Goal: Task Accomplishment & Management: Use online tool/utility

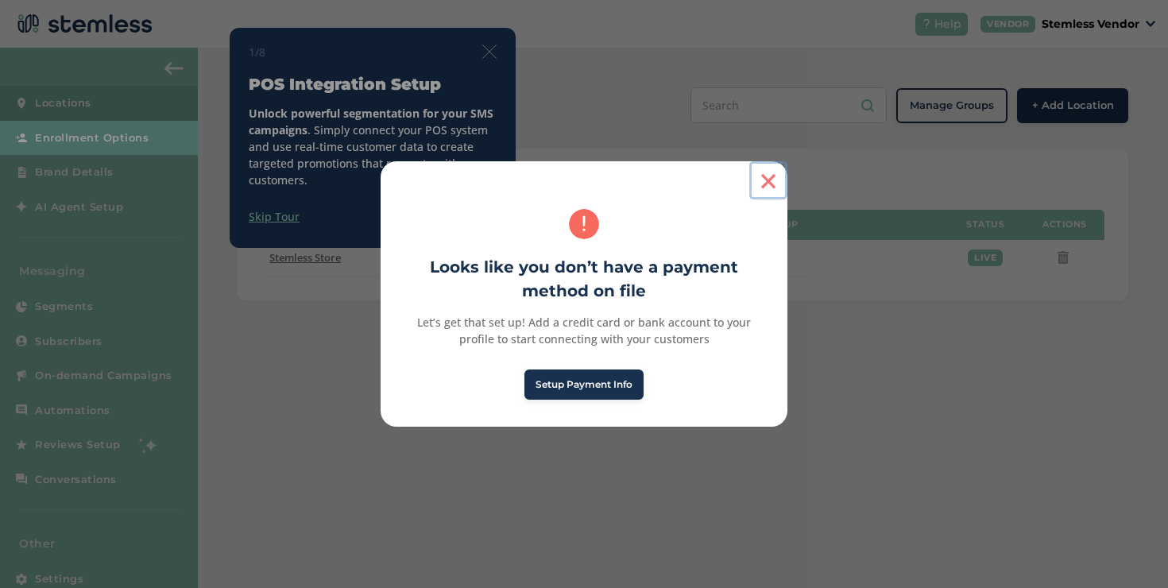
click at [774, 186] on button "×" at bounding box center [768, 180] width 38 height 38
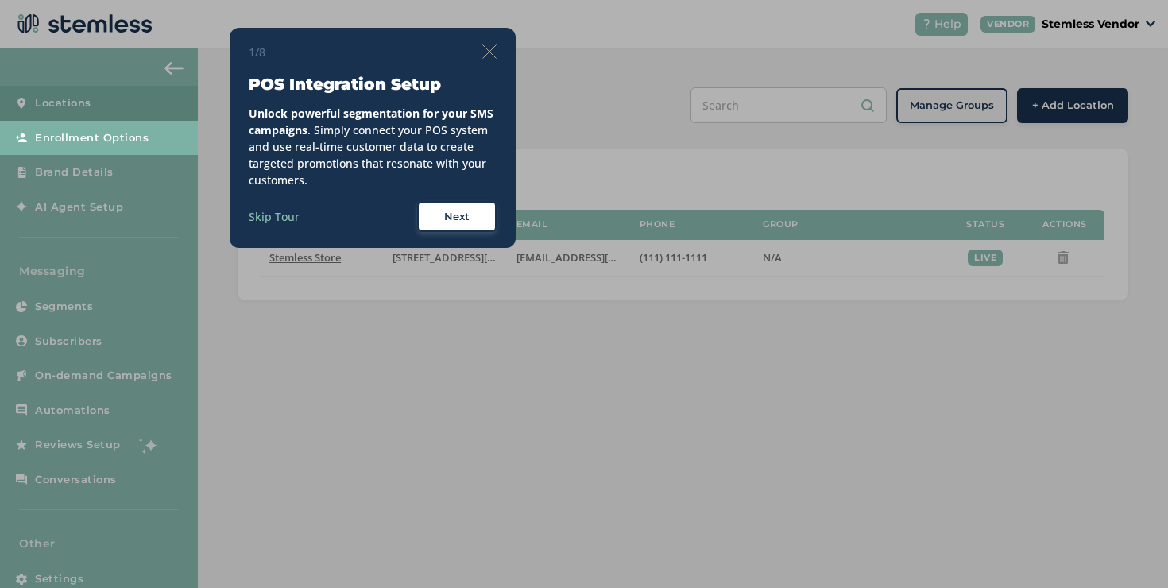
click at [488, 44] on div "1/8" at bounding box center [373, 52] width 248 height 17
click at [488, 49] on img at bounding box center [489, 51] width 14 height 14
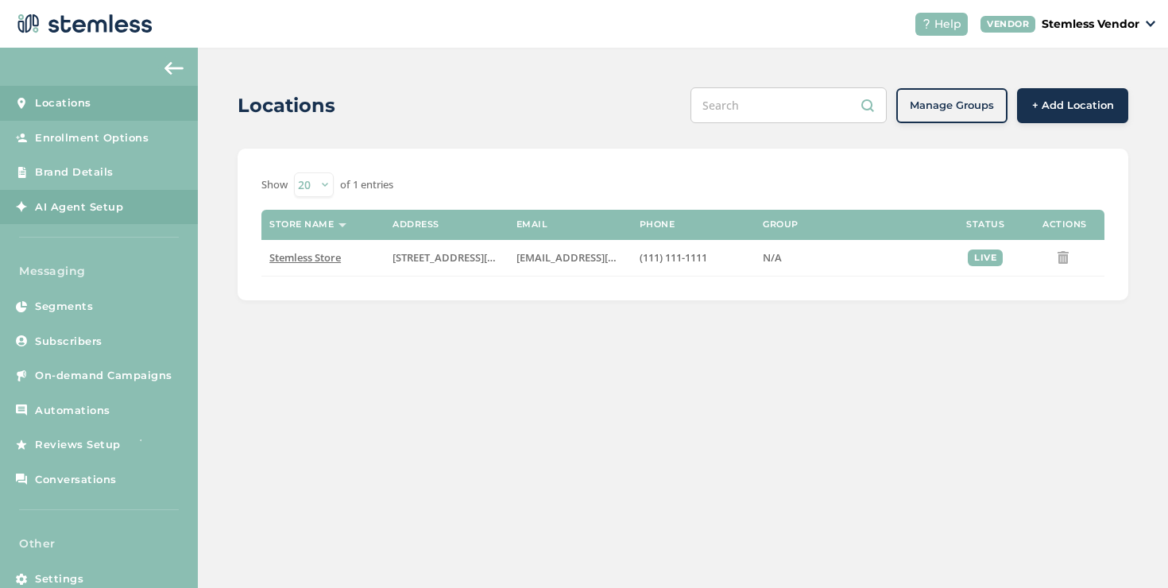
click at [131, 197] on link "AI Agent Setup" at bounding box center [99, 207] width 198 height 35
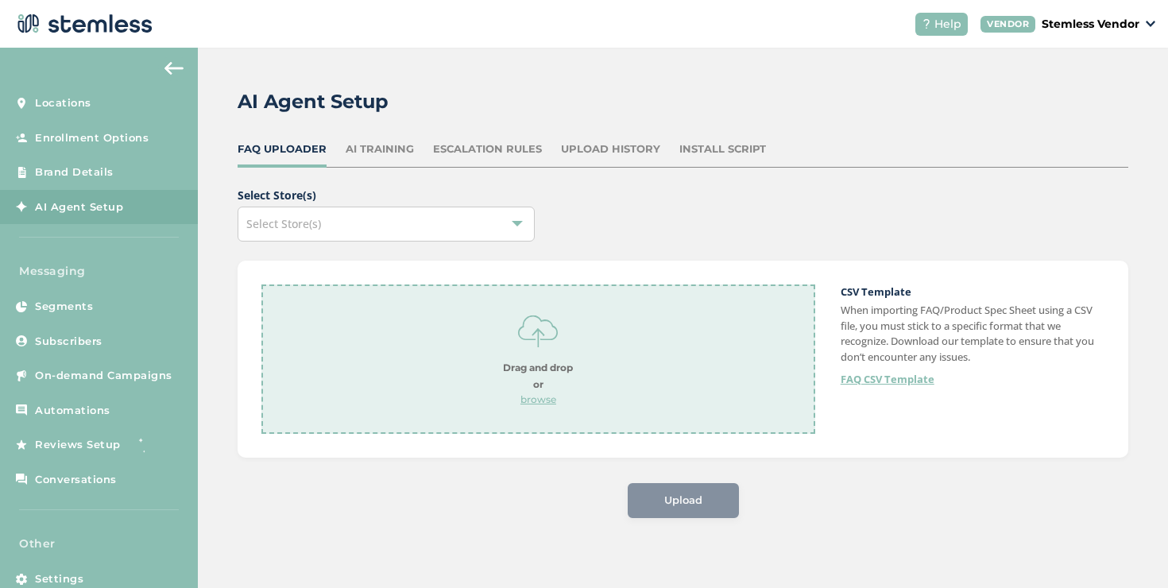
click at [712, 146] on div "Install Script" at bounding box center [722, 149] width 87 height 16
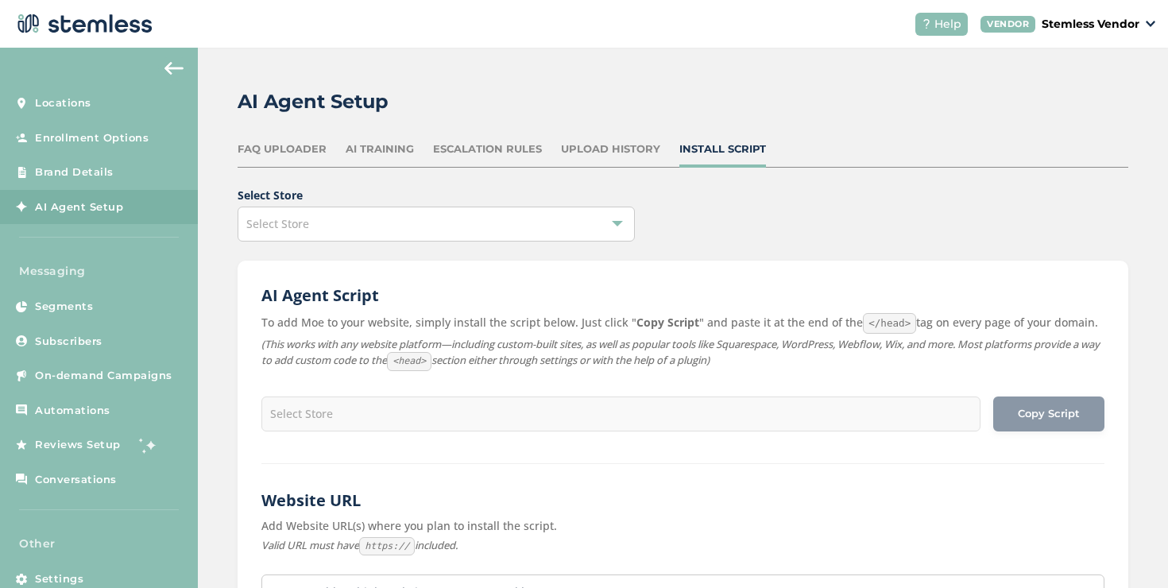
click at [515, 223] on div "Select Store" at bounding box center [435, 224] width 397 height 35
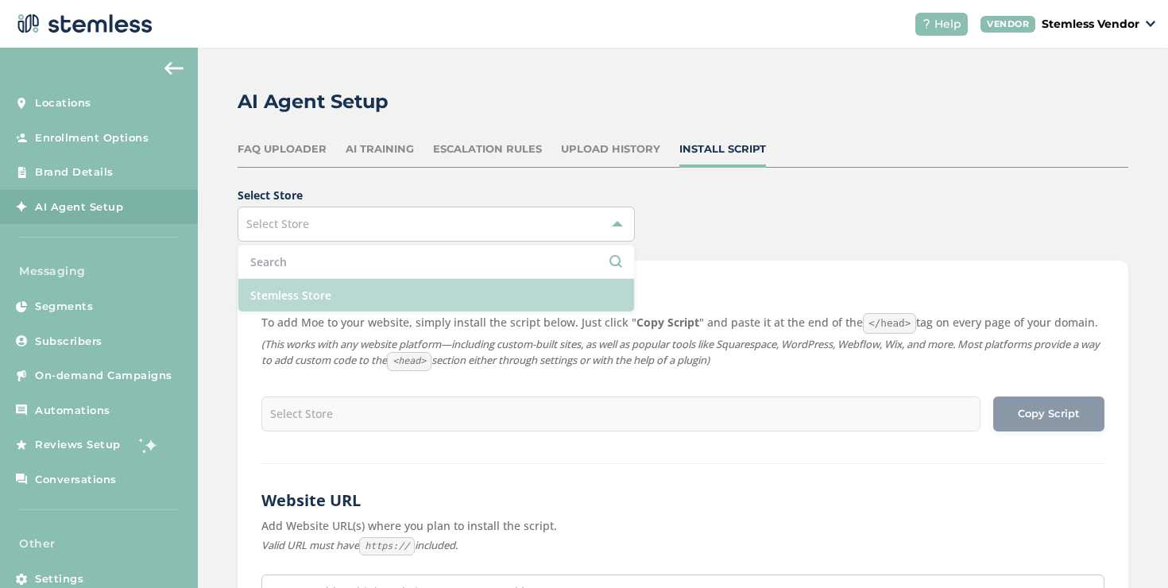
click at [467, 287] on li "Stemless Store" at bounding box center [436, 295] width 396 height 33
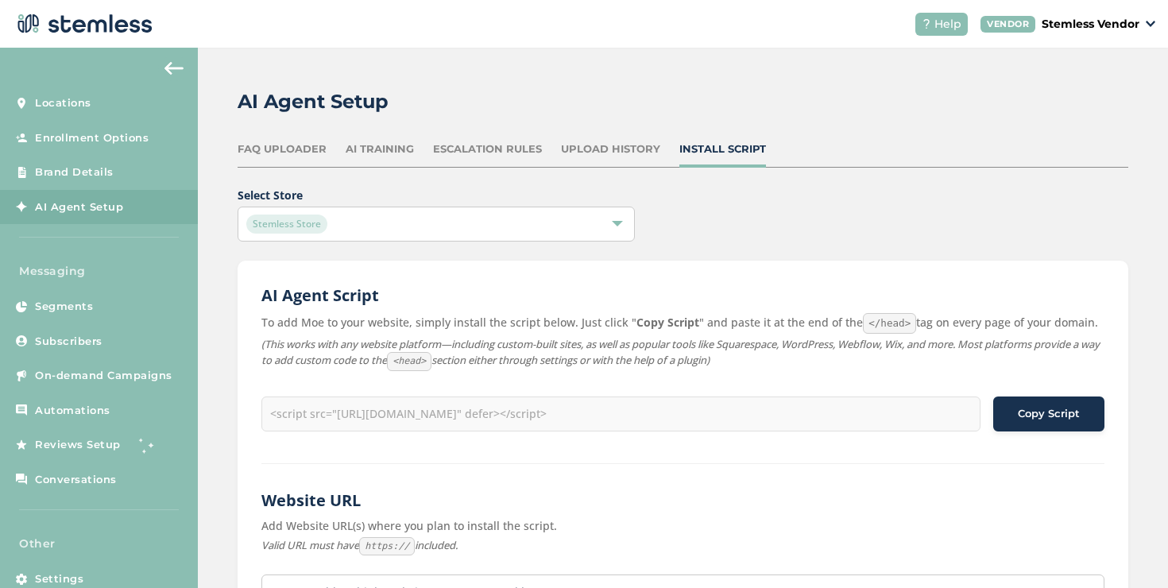
type input "<script src="[URL][DOMAIN_NAME]" defer></script>"
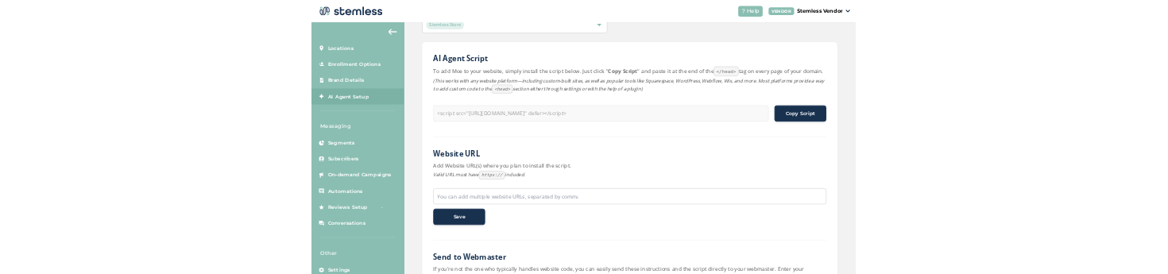
scroll to position [210, 0]
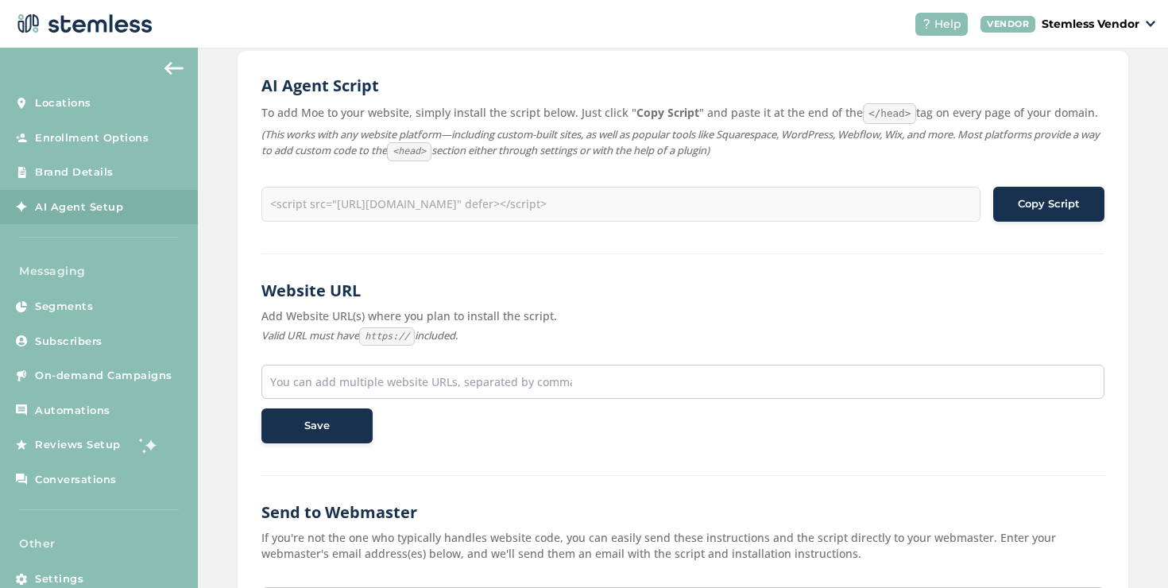
click at [431, 391] on div at bounding box center [682, 382] width 843 height 34
click at [438, 378] on input "text" at bounding box center [421, 381] width 302 height 17
paste input "[URL][DOMAIN_NAME]"
type input "[URL][DOMAIN_NAME]"
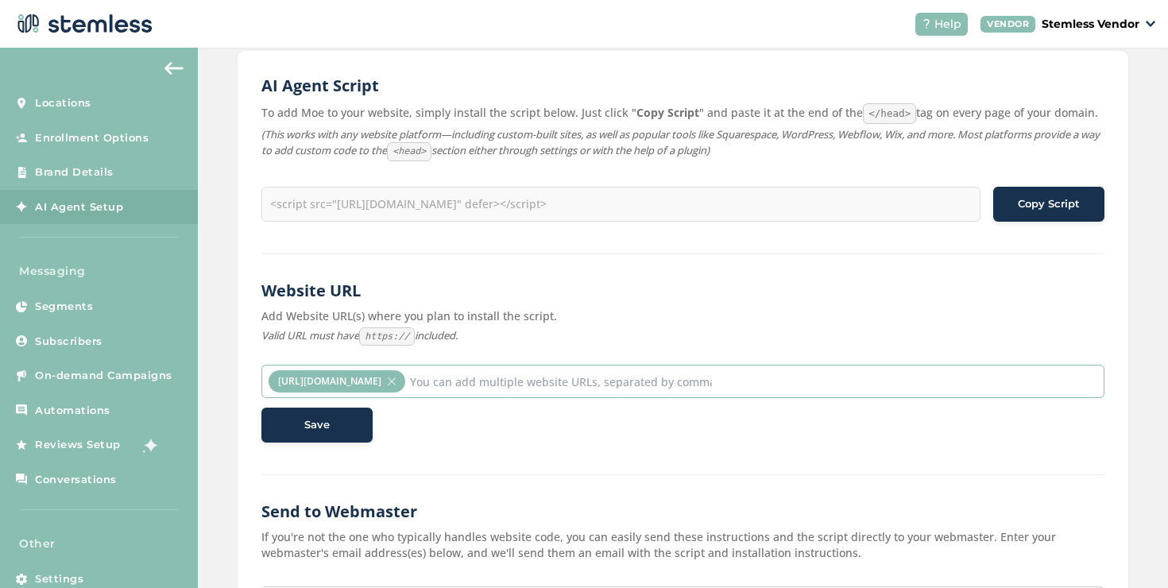
click at [339, 425] on div "Save" at bounding box center [317, 425] width 86 height 16
click at [585, 284] on h2 "Website URL" at bounding box center [682, 291] width 843 height 22
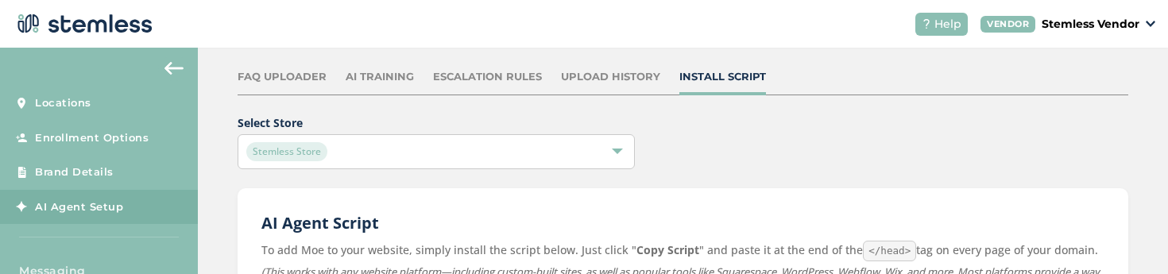
scroll to position [0, 0]
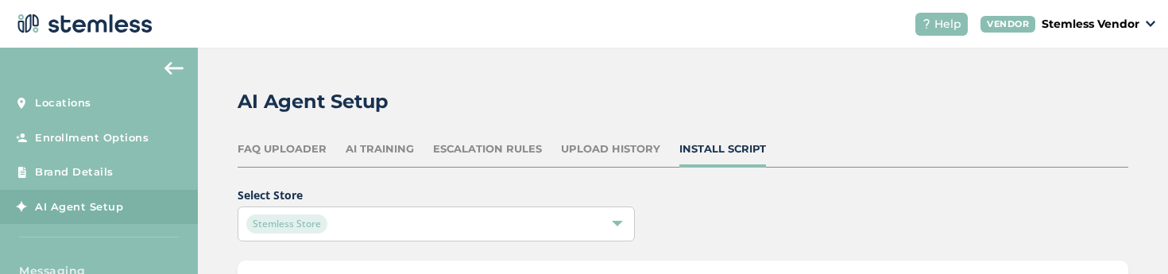
click at [504, 210] on div "Stemless Store" at bounding box center [435, 224] width 397 height 35
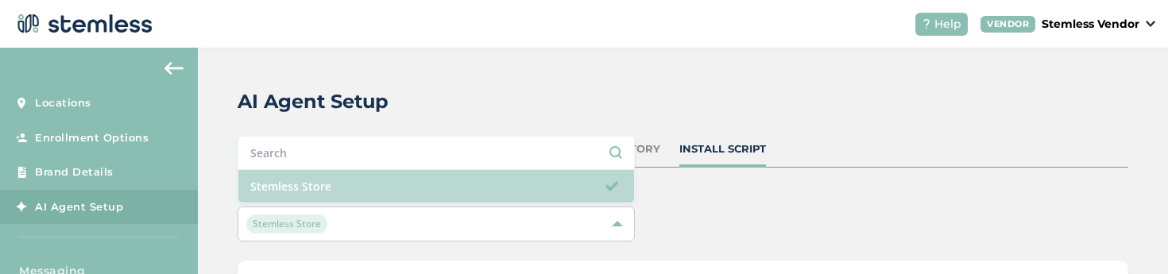
click at [501, 195] on li "Stemless Store" at bounding box center [436, 186] width 396 height 33
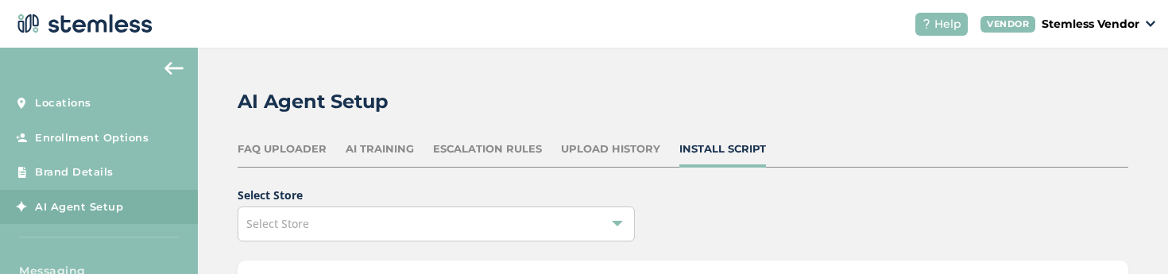
click at [498, 213] on div "Select Store" at bounding box center [435, 224] width 397 height 35
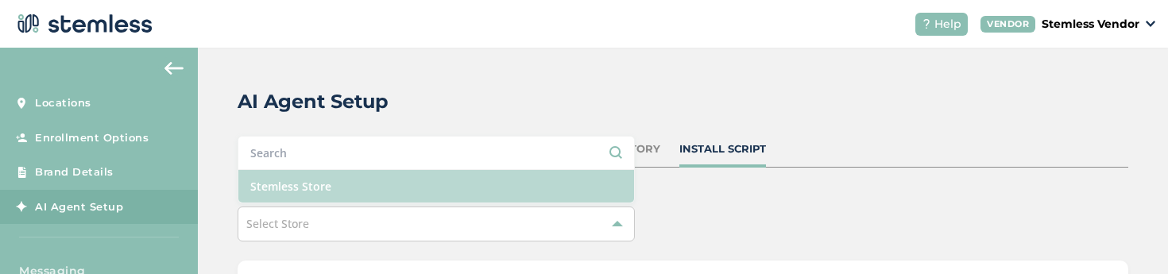
click at [500, 197] on li "Stemless Store" at bounding box center [436, 186] width 396 height 33
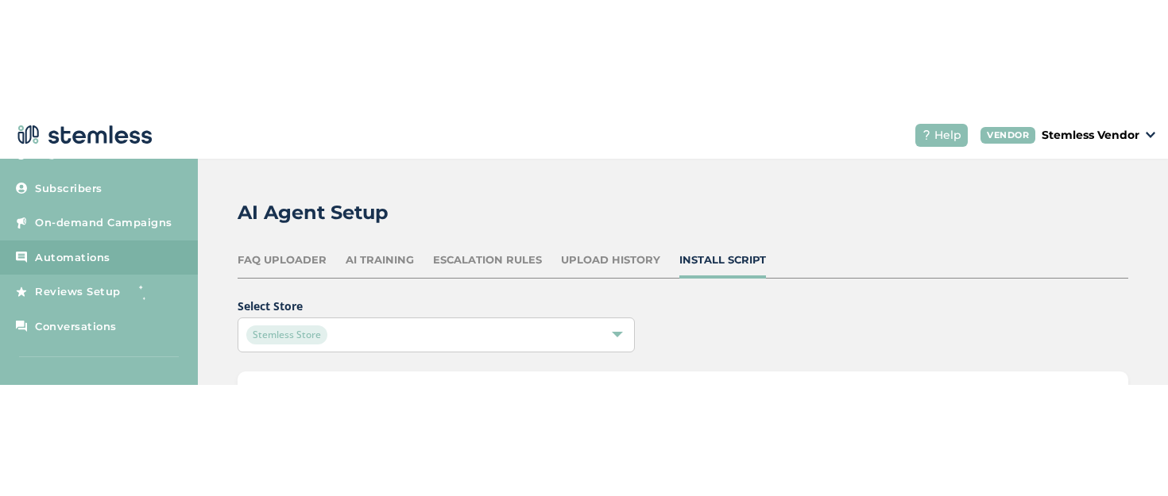
scroll to position [263, 0]
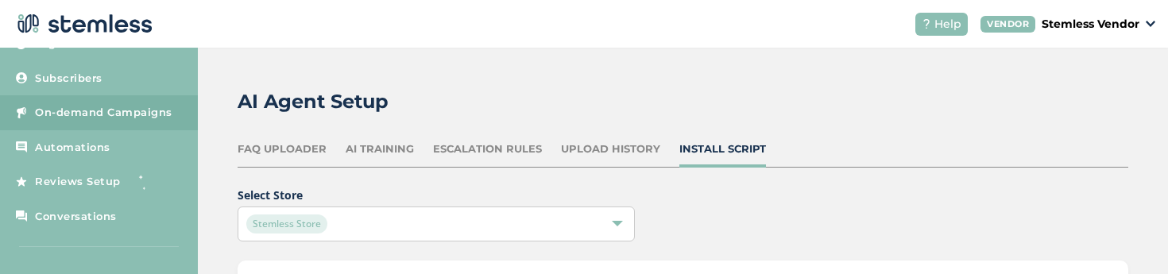
click at [128, 110] on span "On-demand Campaigns" at bounding box center [103, 113] width 137 height 16
type input "Select Store"
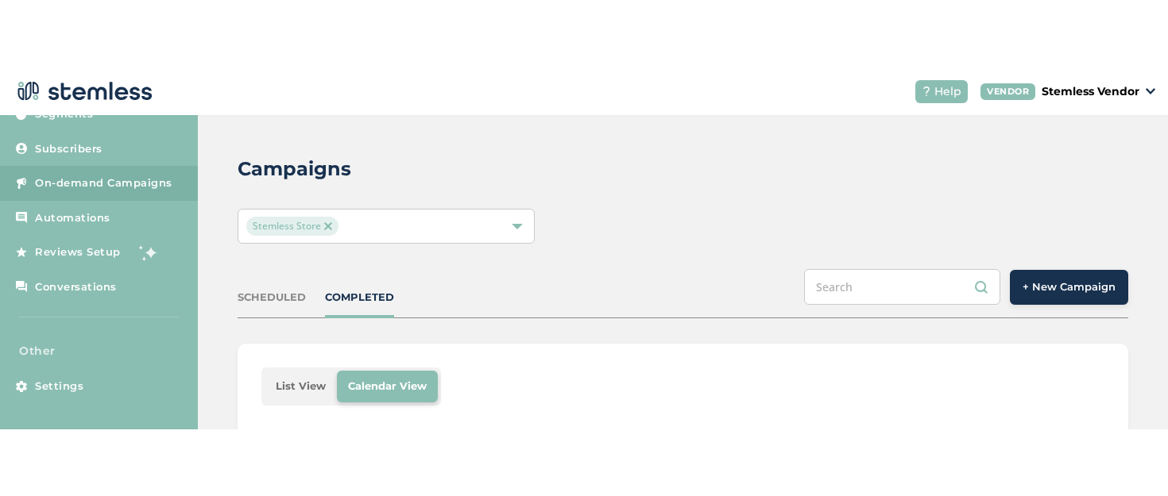
scroll to position [125, 0]
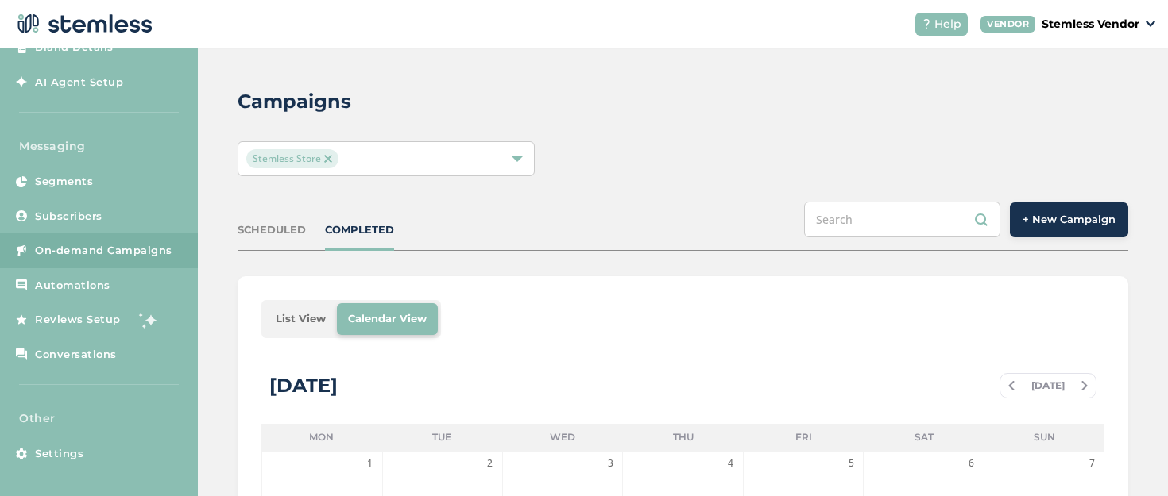
click at [323, 319] on li "List View" at bounding box center [301, 319] width 72 height 32
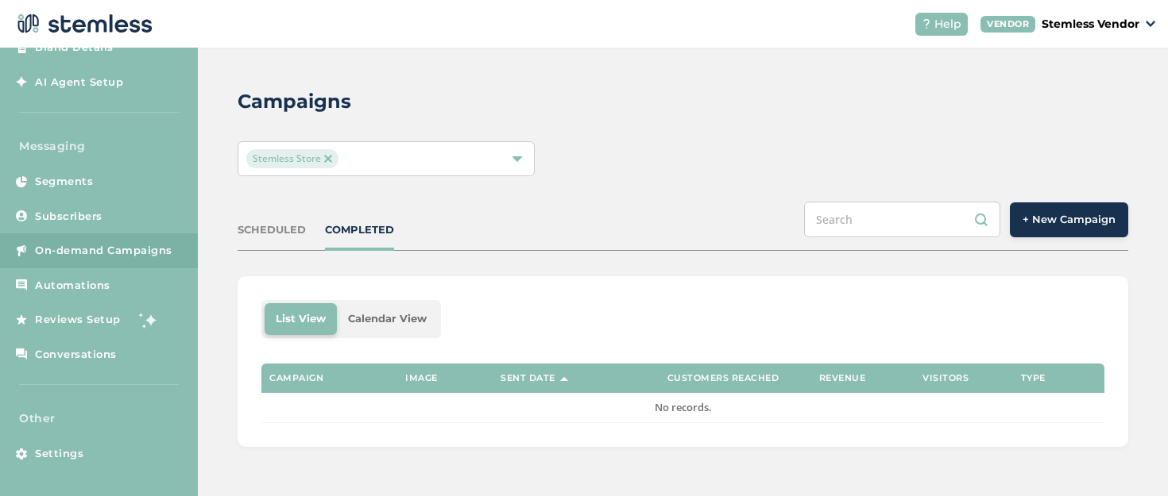
click at [1023, 233] on button "+ New Campaign" at bounding box center [1069, 220] width 118 height 35
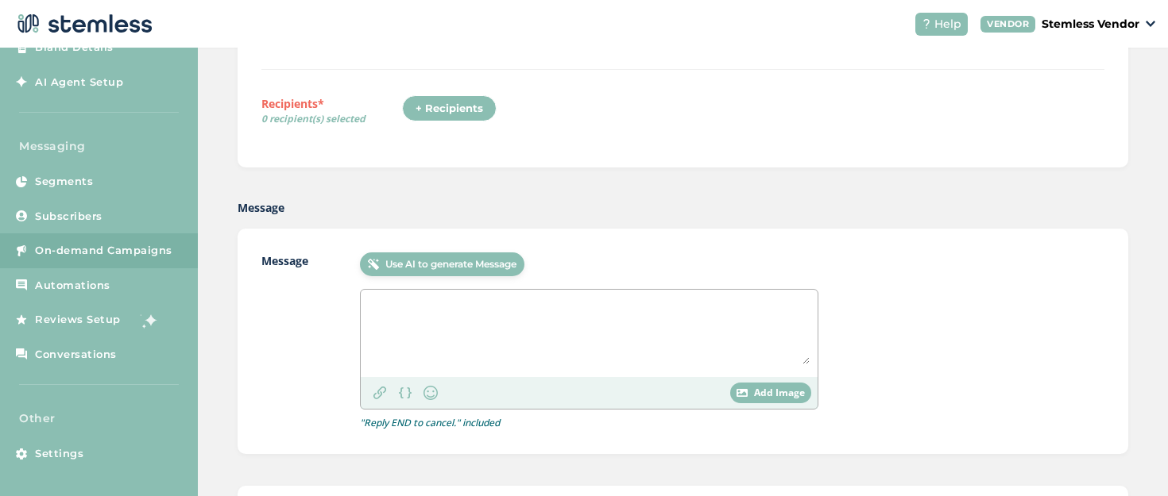
scroll to position [186, 0]
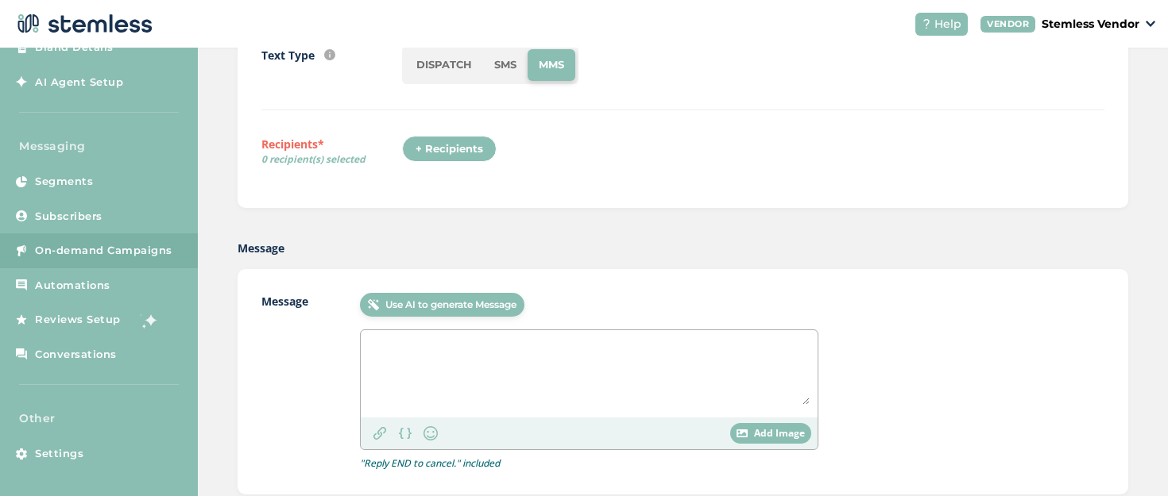
click at [482, 143] on div "+ Recipients" at bounding box center [449, 149] width 95 height 27
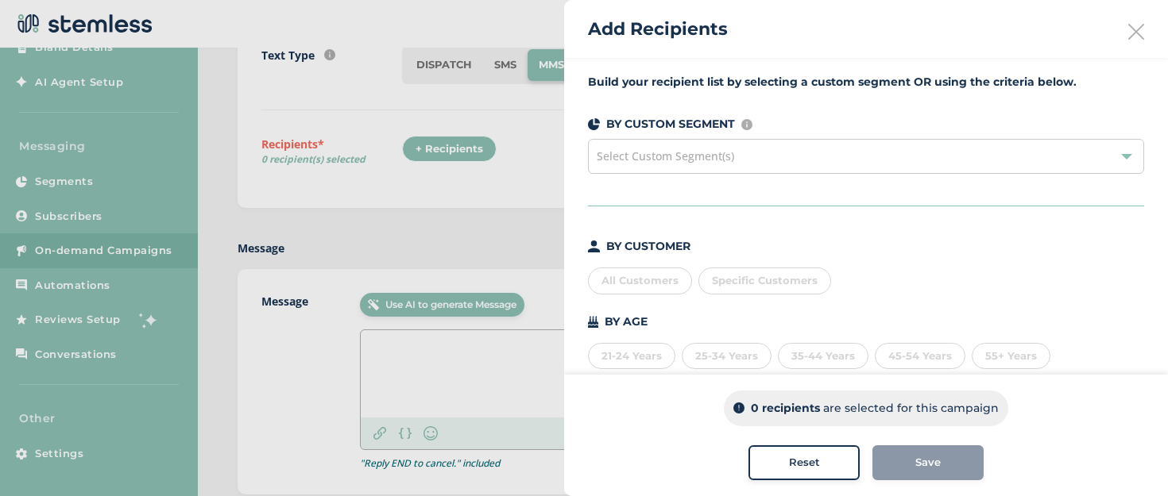
click at [630, 288] on div "All Customers" at bounding box center [640, 281] width 104 height 27
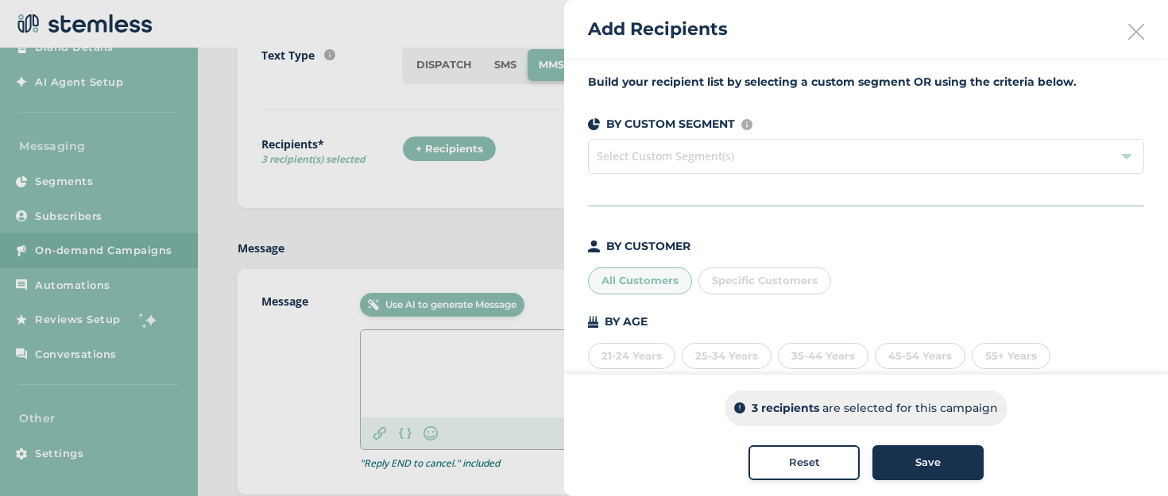
click at [630, 288] on div "All Customers" at bounding box center [640, 281] width 104 height 27
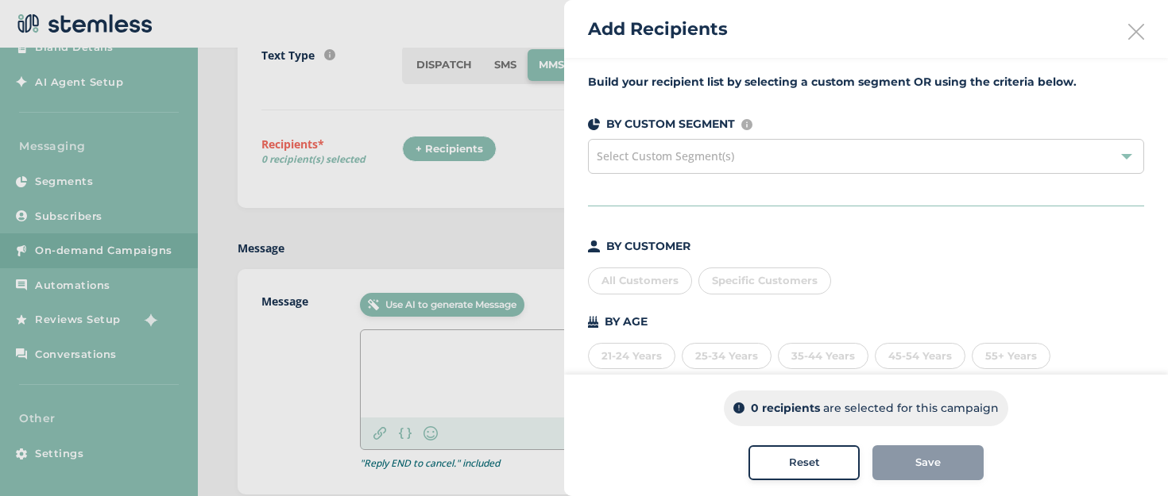
click at [714, 278] on span "Specific Customers" at bounding box center [765, 280] width 106 height 13
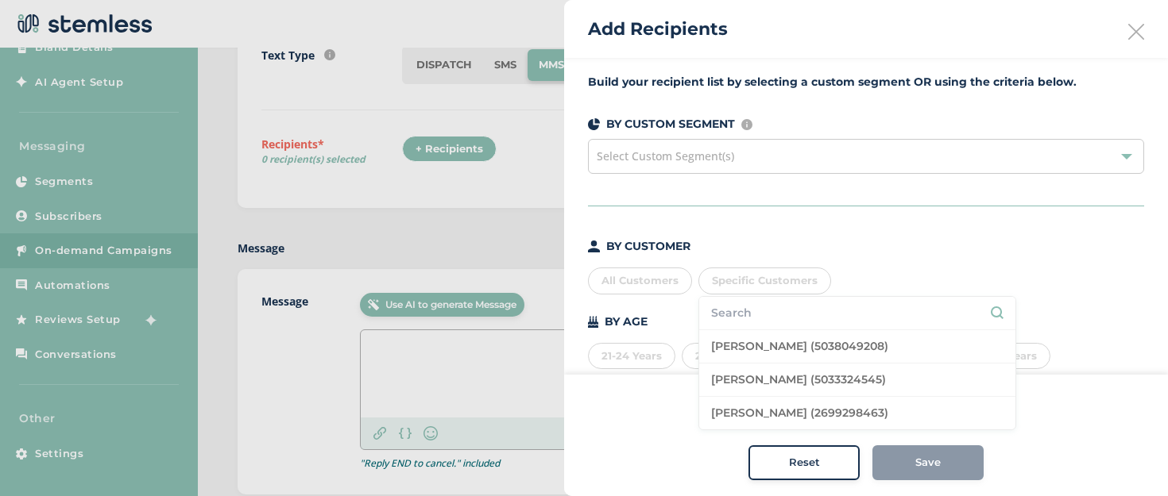
click at [674, 287] on div "All Customers" at bounding box center [640, 281] width 104 height 27
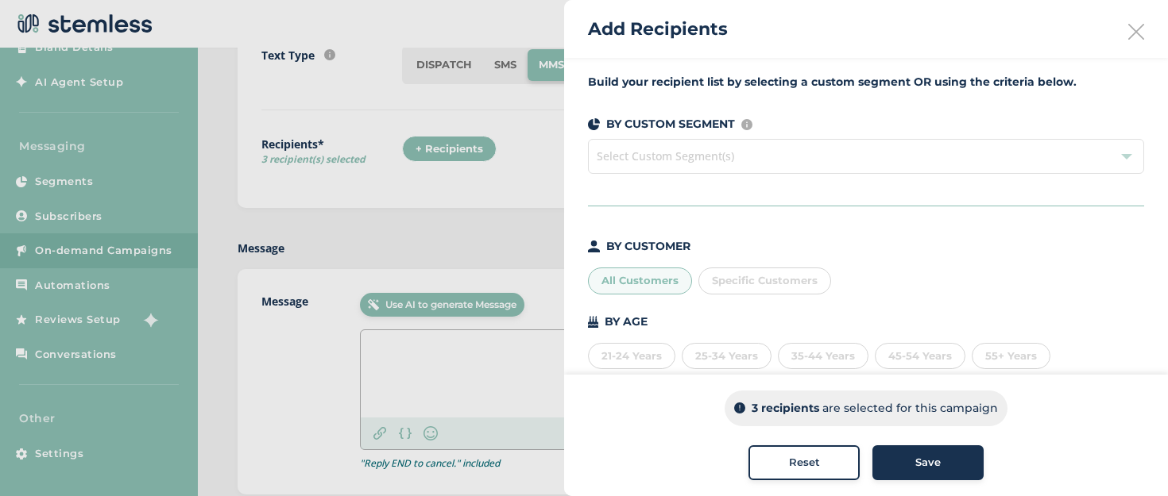
click at [887, 458] on div "Save" at bounding box center [928, 463] width 86 height 16
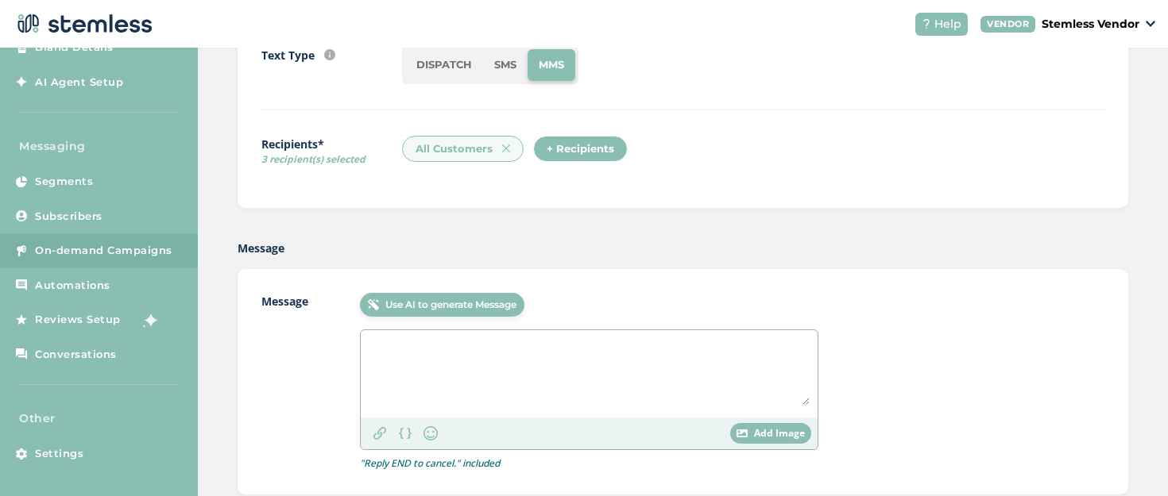
click at [723, 384] on textarea at bounding box center [589, 371] width 441 height 67
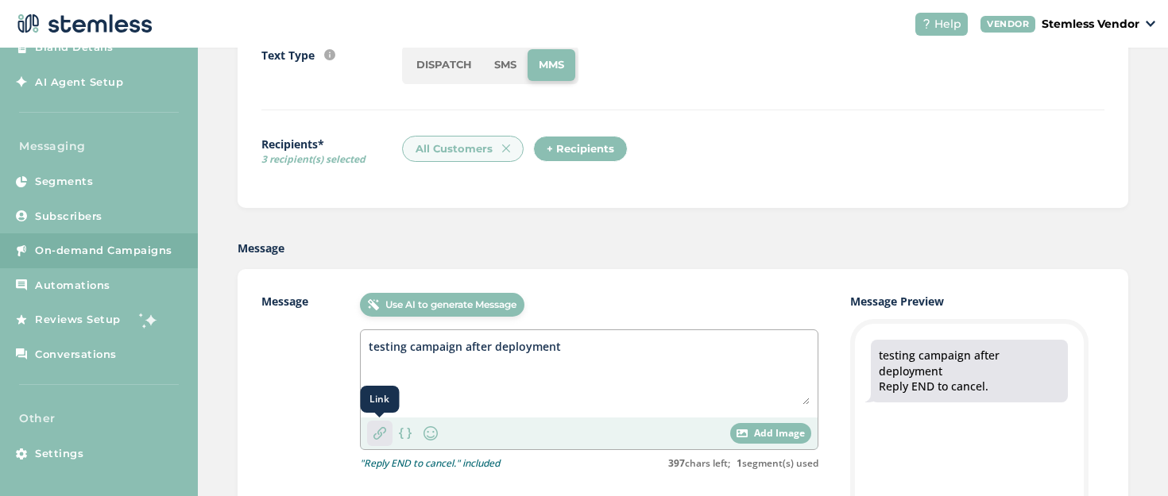
type textarea "testing campaign after deployment"
click at [384, 431] on img at bounding box center [379, 433] width 13 height 13
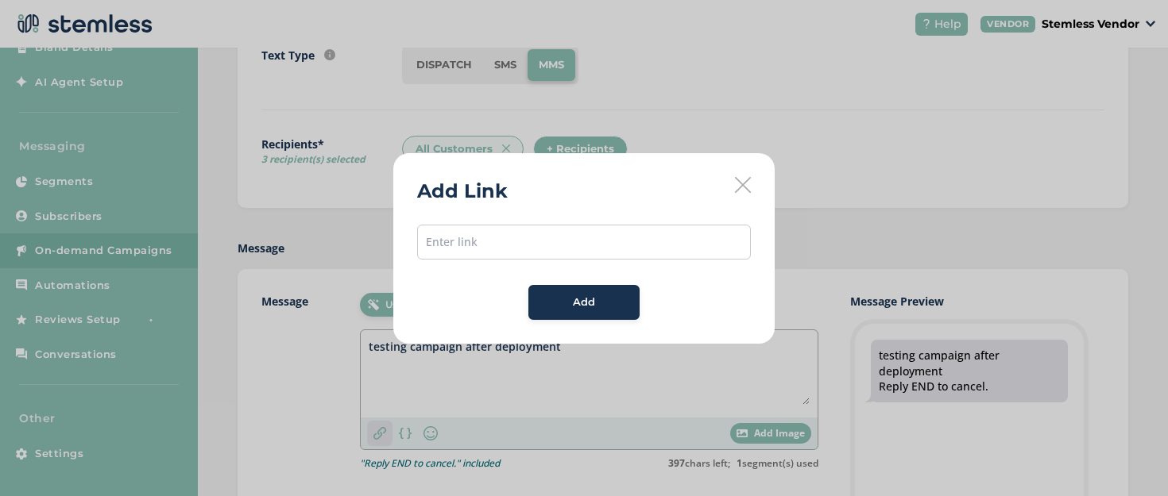
click at [384, 431] on div "Add Link Add" at bounding box center [584, 248] width 1168 height 496
click at [445, 257] on input "text" at bounding box center [584, 242] width 334 height 35
type input "[URL][DOMAIN_NAME]"
click at [564, 313] on button "Add" at bounding box center [583, 302] width 111 height 35
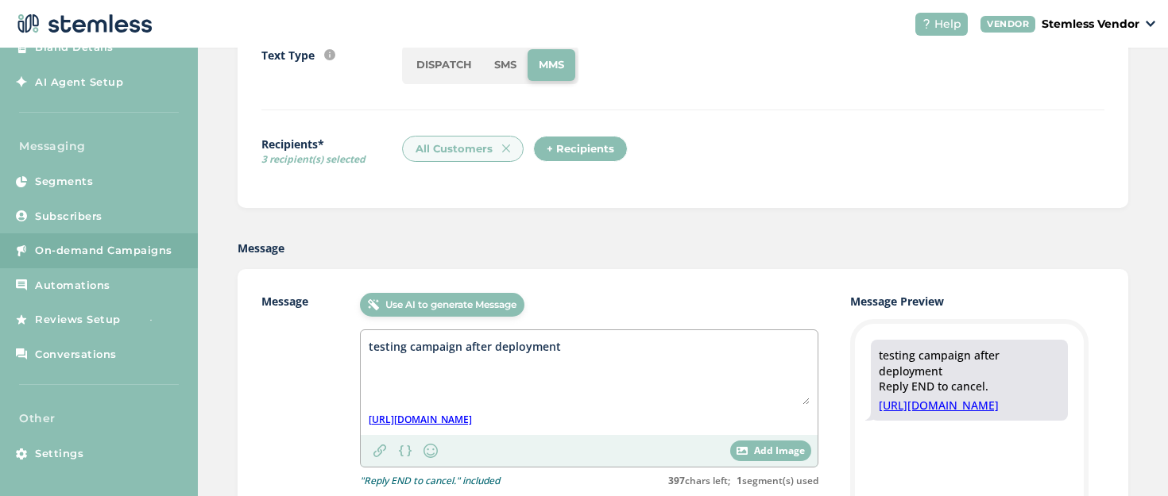
click at [749, 450] on div "Add Image" at bounding box center [770, 451] width 81 height 21
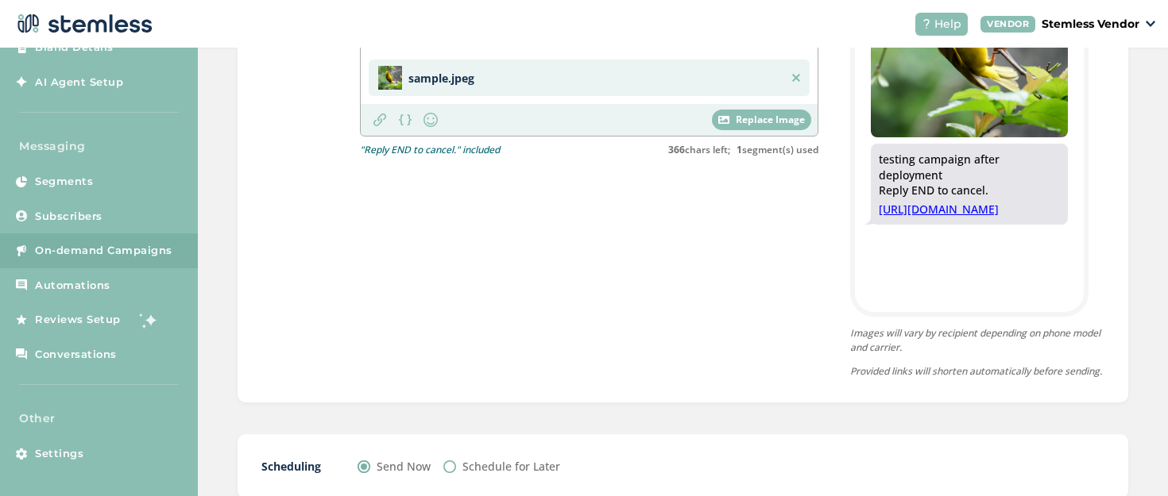
scroll to position [702, 0]
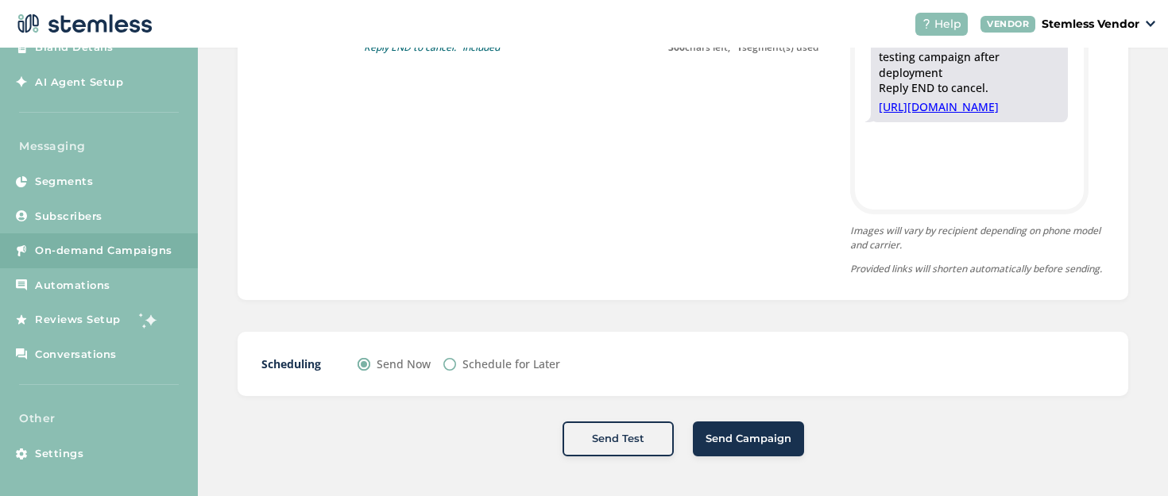
click at [712, 428] on button "Send Campaign" at bounding box center [748, 439] width 111 height 35
